Goal: Find specific page/section: Find specific page/section

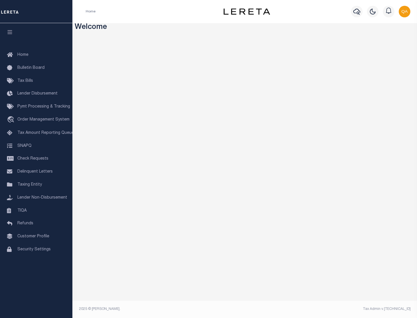
click at [36, 211] on link "TIQA" at bounding box center [36, 211] width 72 height 13
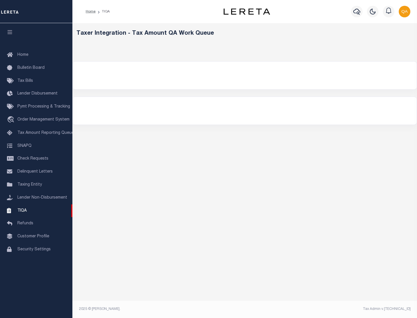
select select "200"
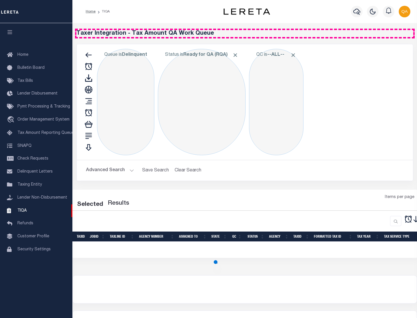
select select "200"
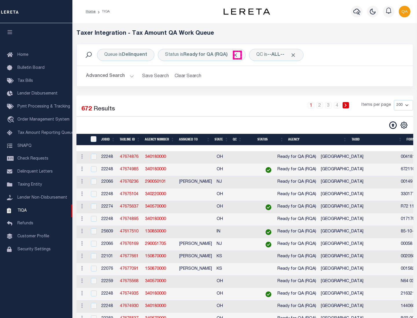
click at [237, 55] on span "Click to Remove" at bounding box center [235, 55] width 6 height 6
